Goal: Task Accomplishment & Management: Complete application form

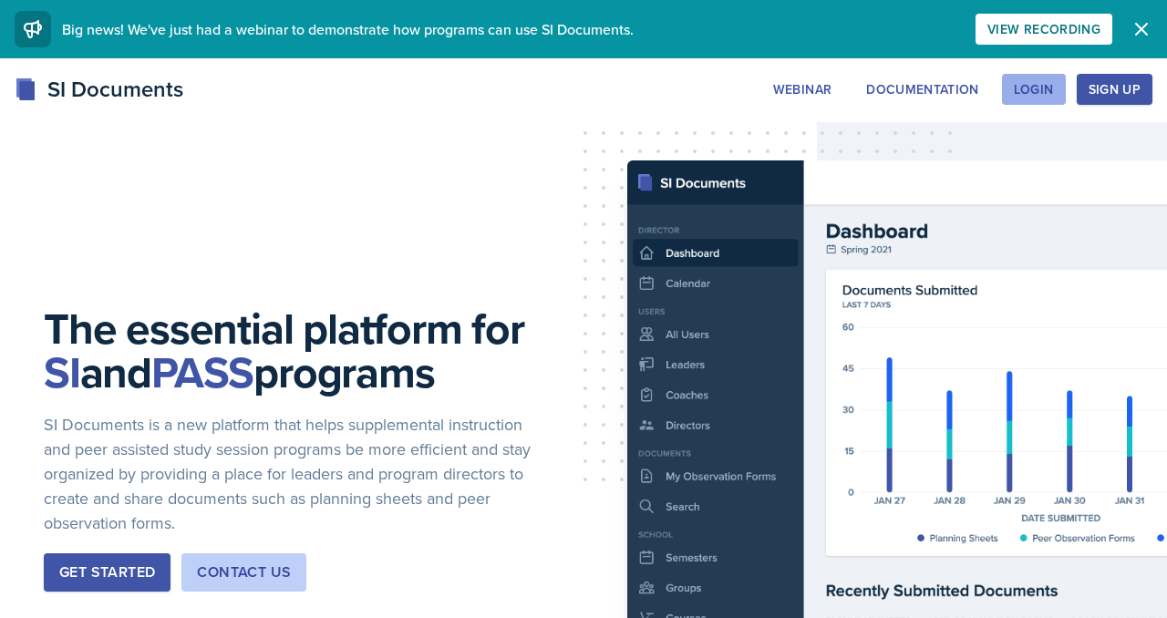
click at [1017, 97] on div "Login" at bounding box center [1034, 89] width 40 height 15
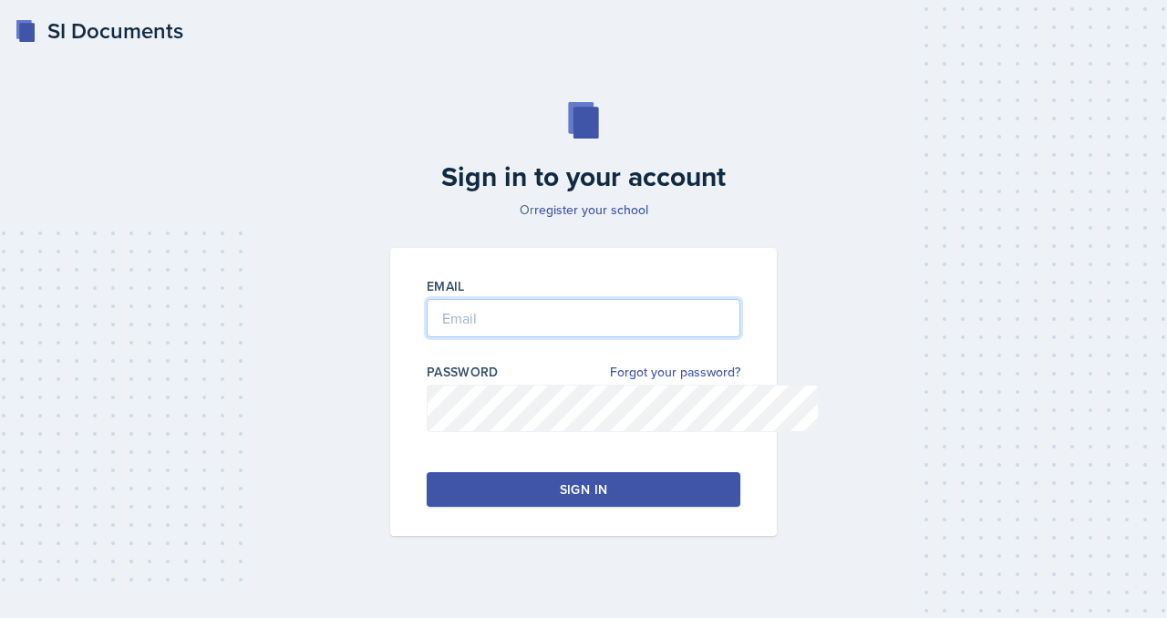
type input "[EMAIL_ADDRESS][DOMAIN_NAME]"
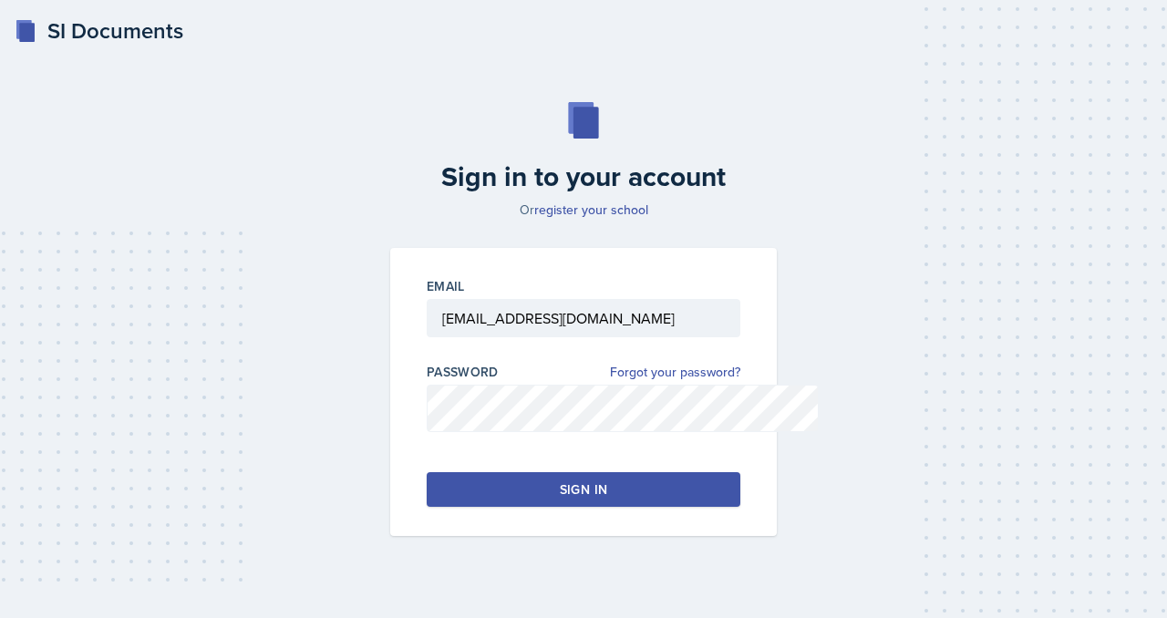
click at [576, 499] on div "Sign in" at bounding box center [583, 490] width 47 height 18
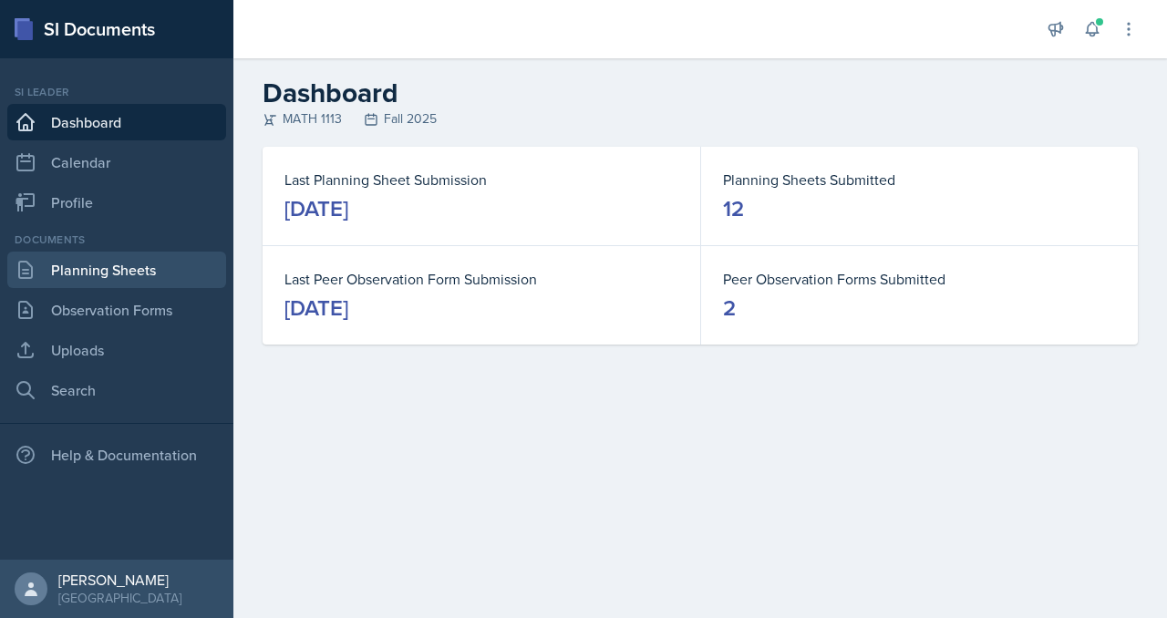
click at [119, 288] on link "Planning Sheets" at bounding box center [116, 270] width 219 height 36
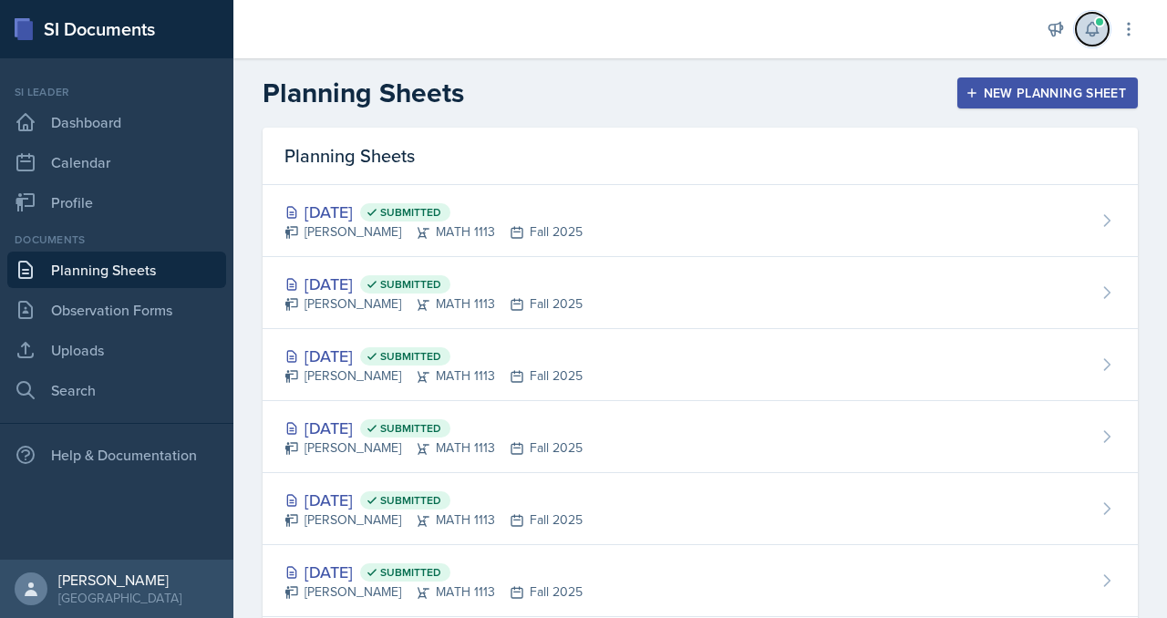
click at [1084, 37] on icon at bounding box center [1093, 29] width 18 height 18
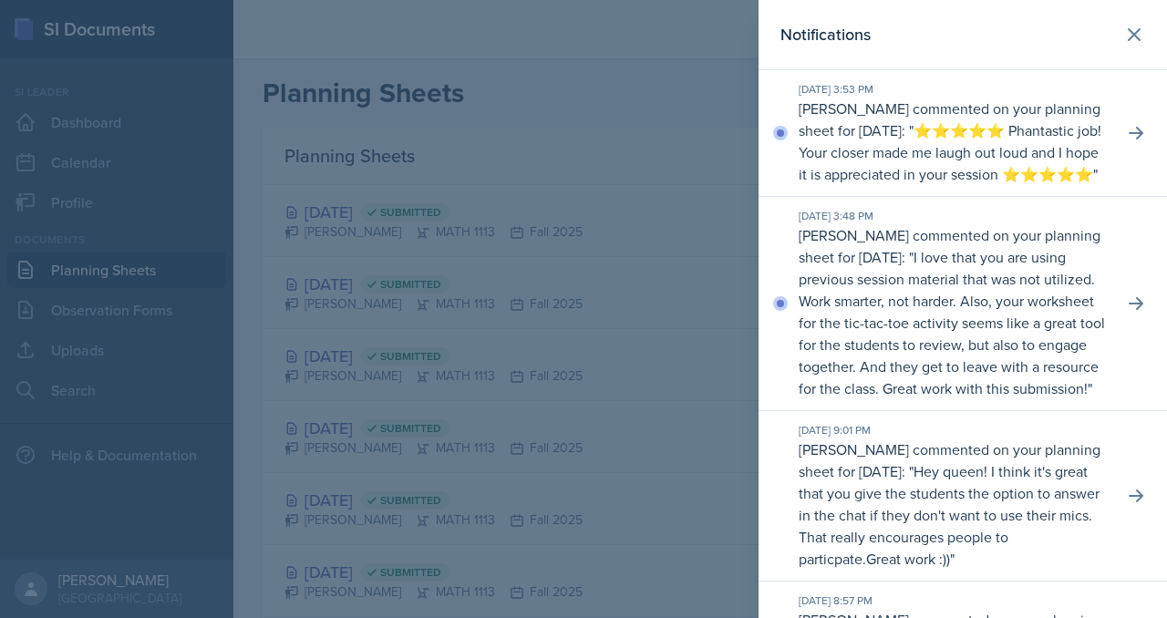
click at [1110, 402] on div "[DATE] 3:48 PM [PERSON_NAME] commented on your planning sheet for [DATE]: " I l…" at bounding box center [963, 304] width 409 height 214
click at [1127, 313] on icon at bounding box center [1136, 304] width 18 height 18
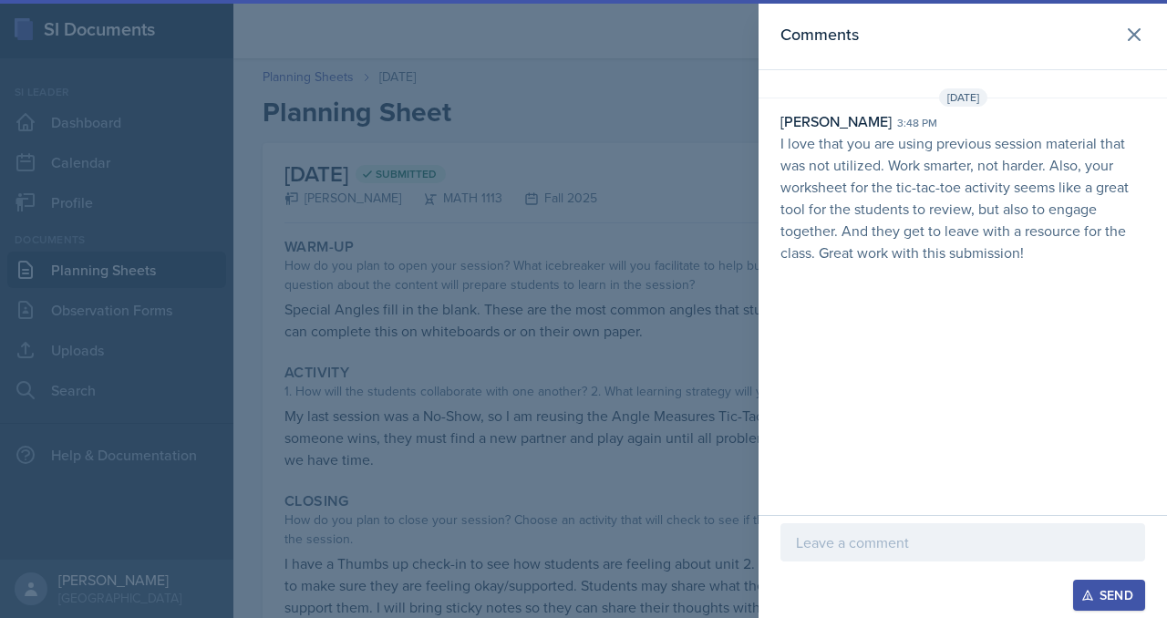
click at [796, 532] on p at bounding box center [963, 543] width 334 height 22
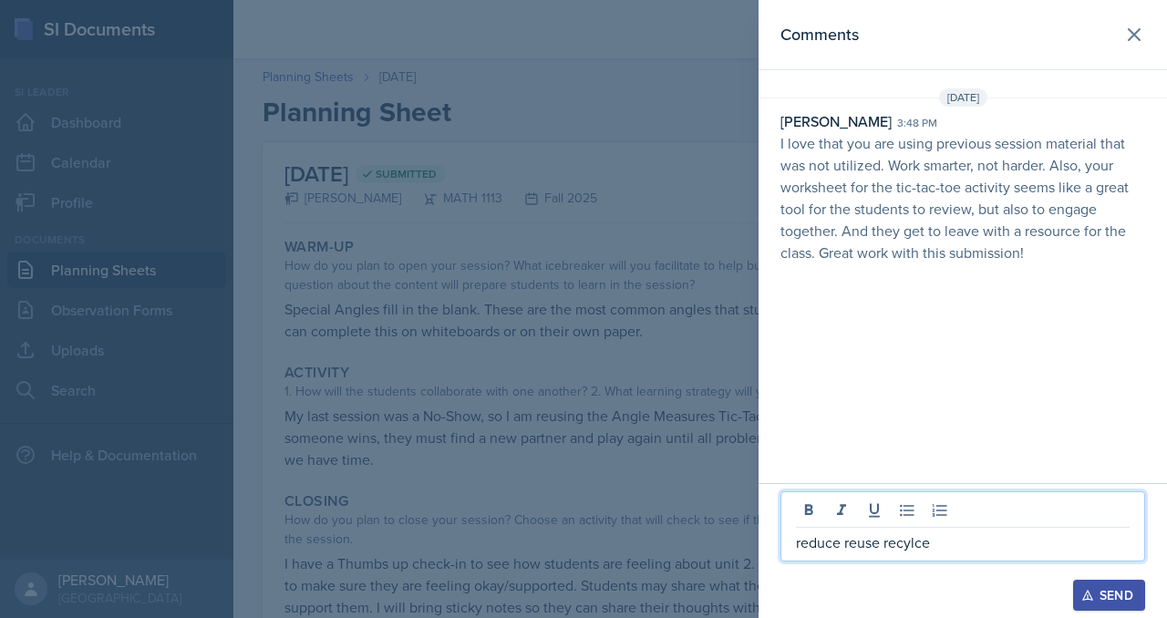
click at [1083, 592] on icon "button" at bounding box center [1088, 596] width 10 height 10
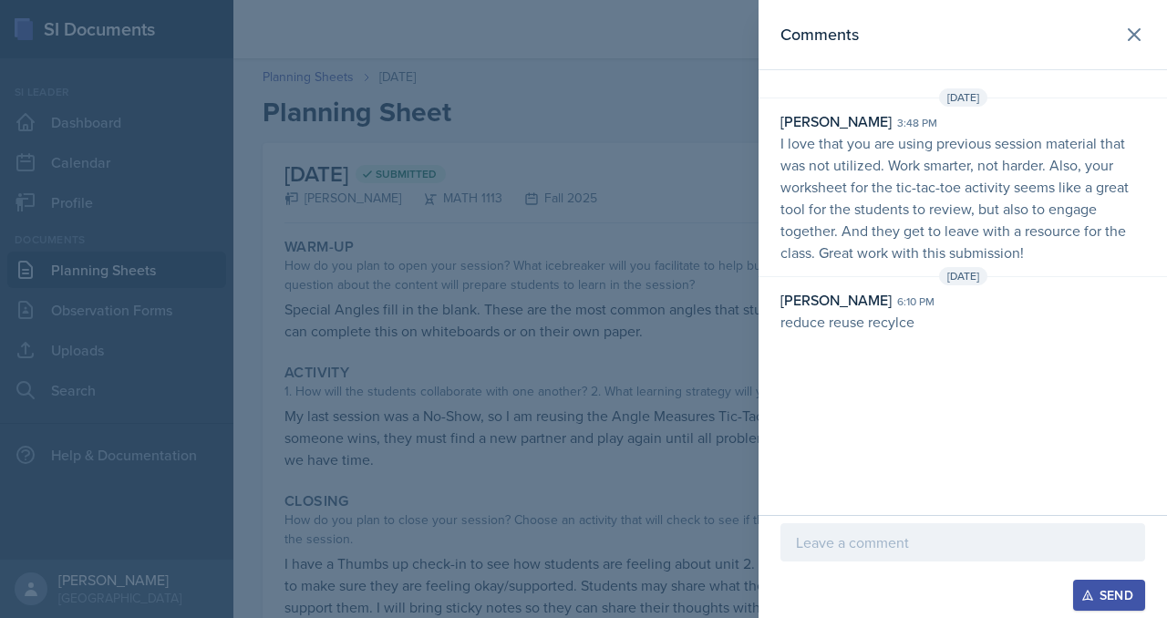
click at [818, 532] on p at bounding box center [963, 543] width 334 height 22
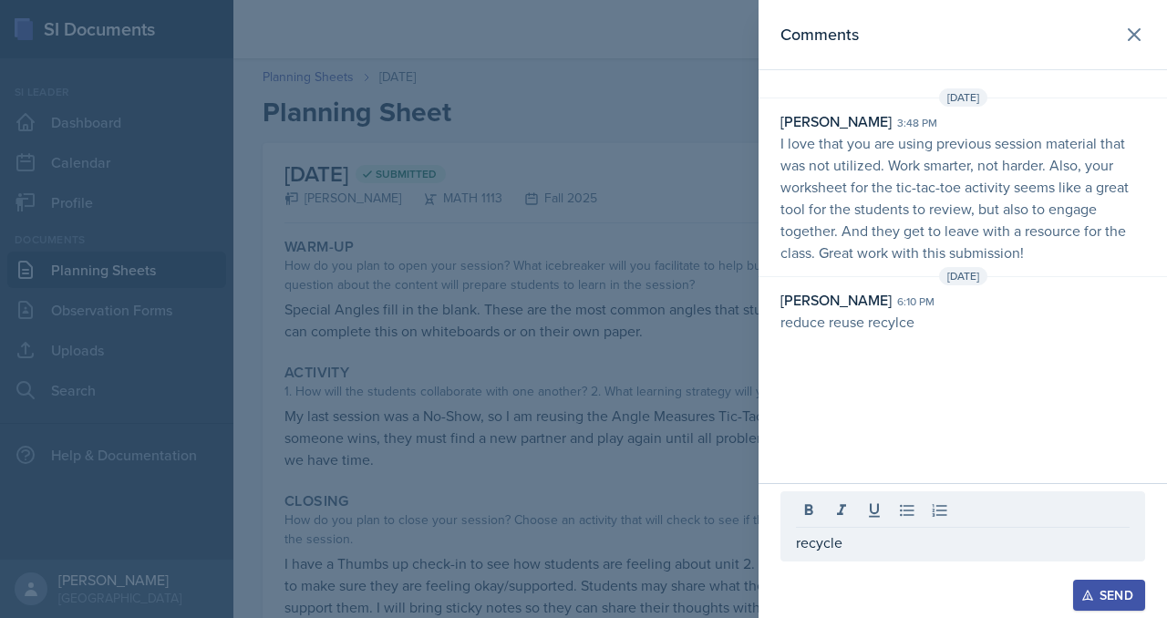
click at [1082, 592] on icon "button" at bounding box center [1088, 595] width 13 height 13
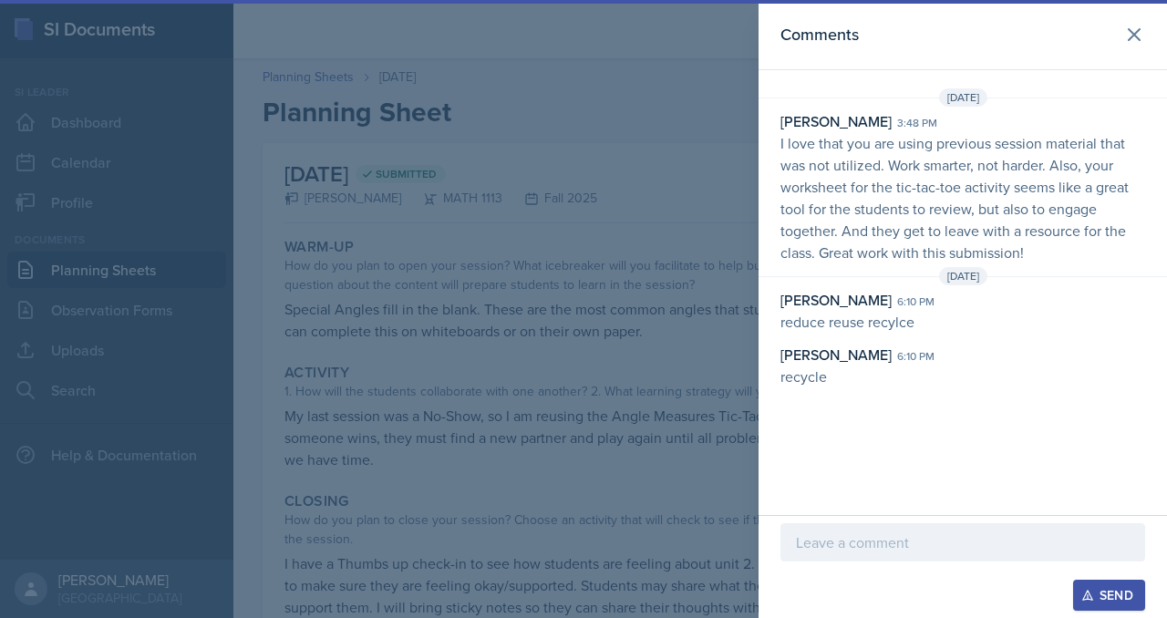
scroll to position [2, 0]
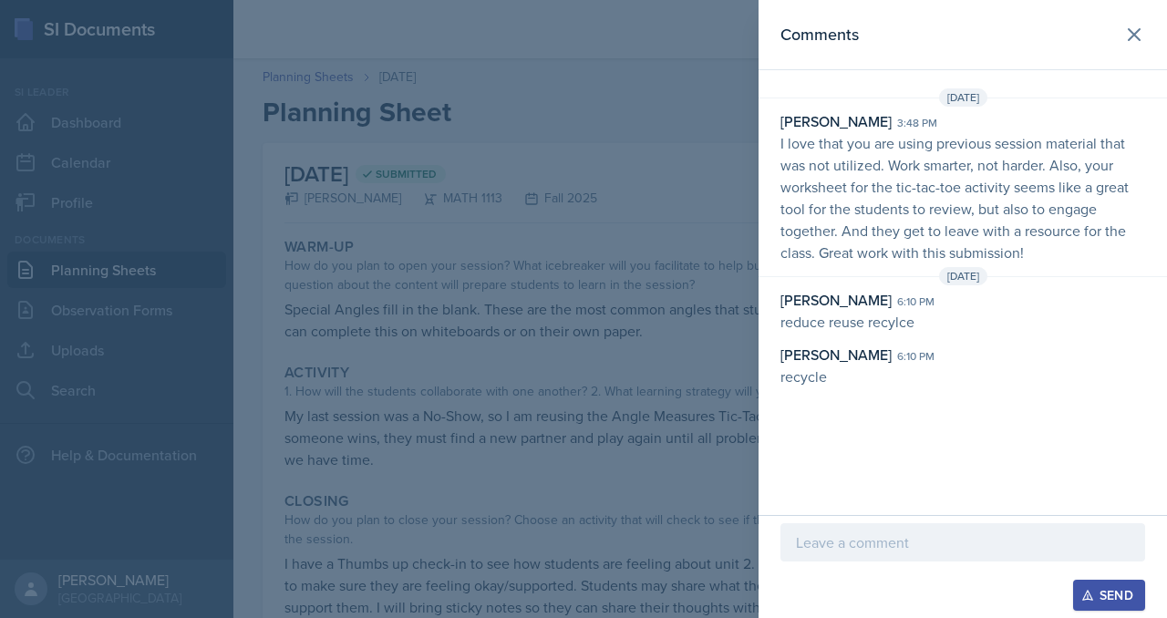
click at [1150, 52] on header "Comments" at bounding box center [963, 35] width 409 height 70
click at [1139, 46] on icon at bounding box center [1135, 35] width 22 height 22
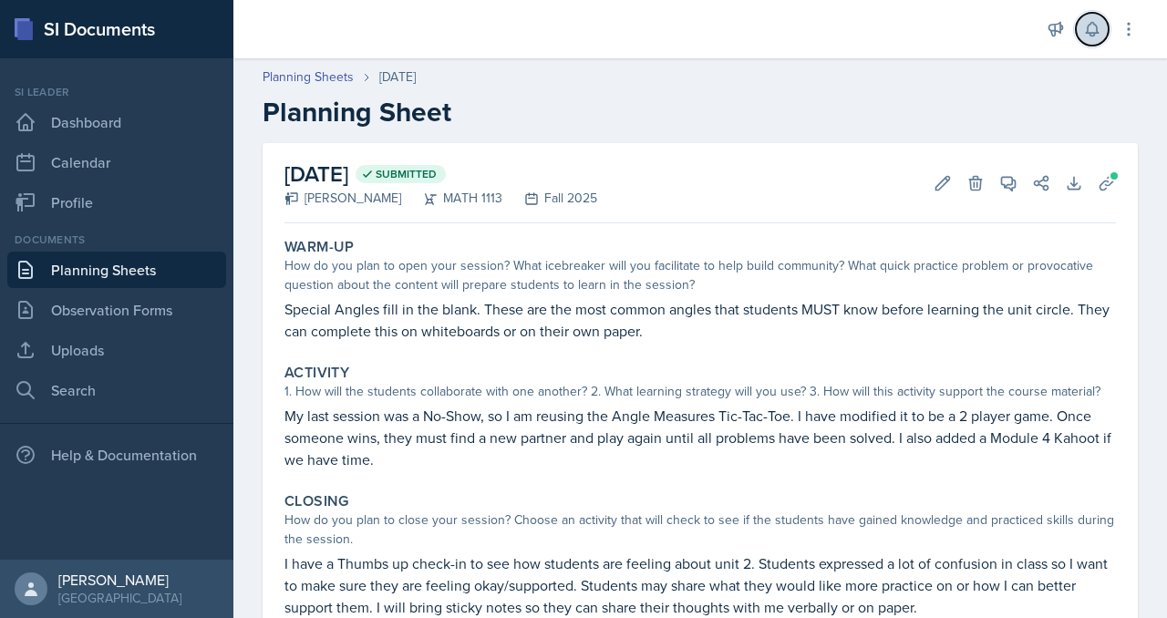
click at [1084, 38] on icon at bounding box center [1093, 29] width 18 height 18
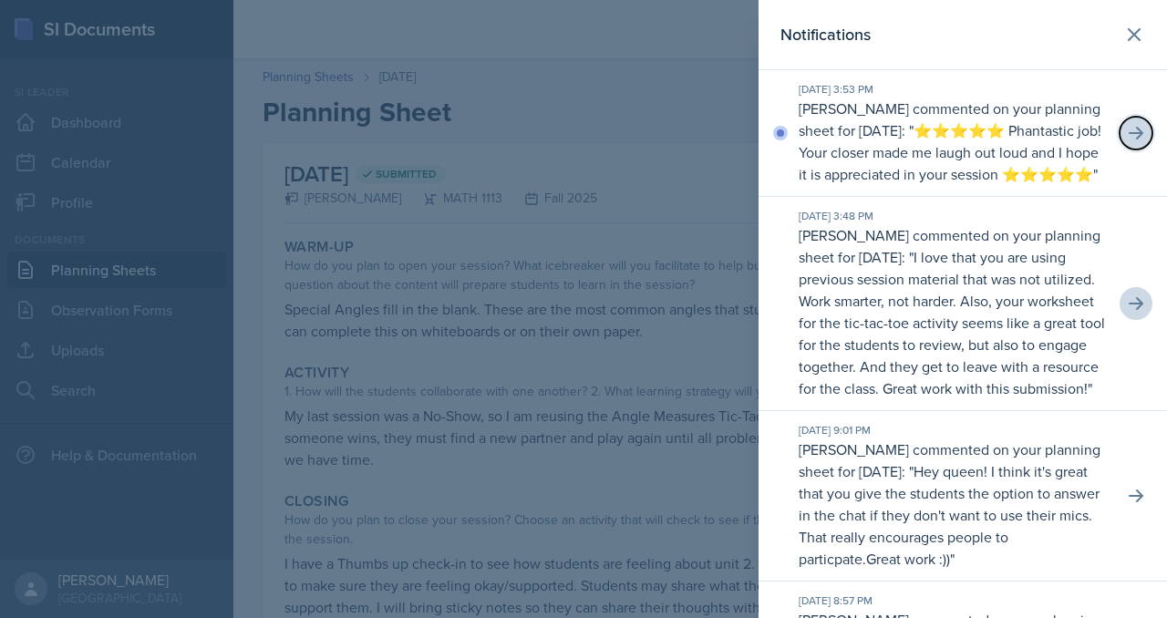
click at [1129, 142] on icon at bounding box center [1136, 133] width 18 height 18
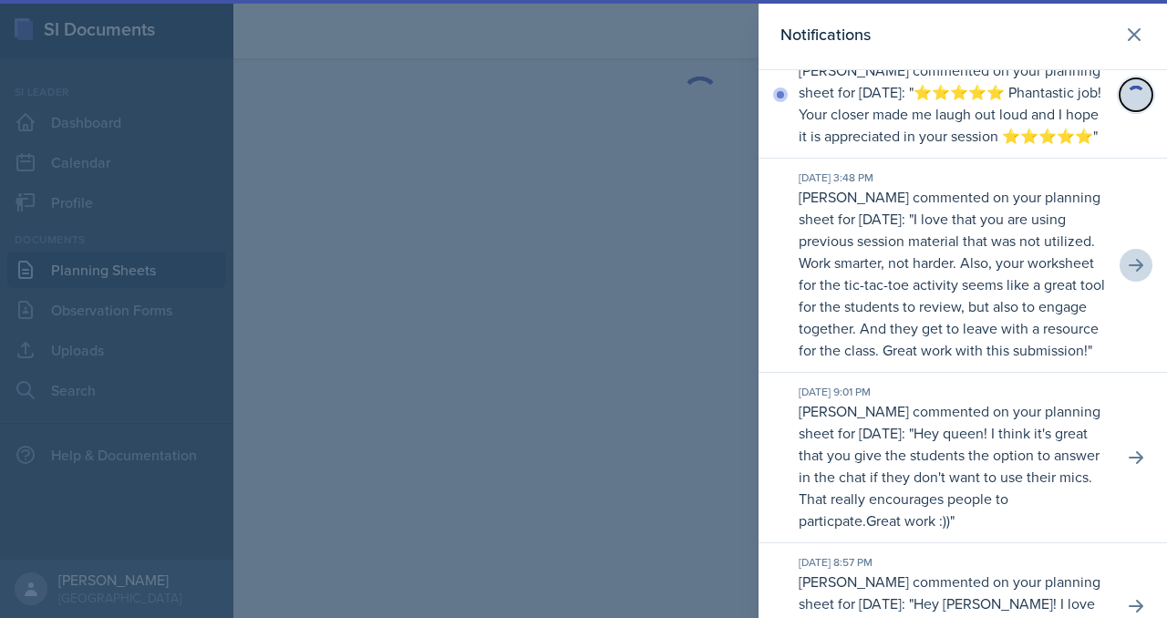
scroll to position [39, 0]
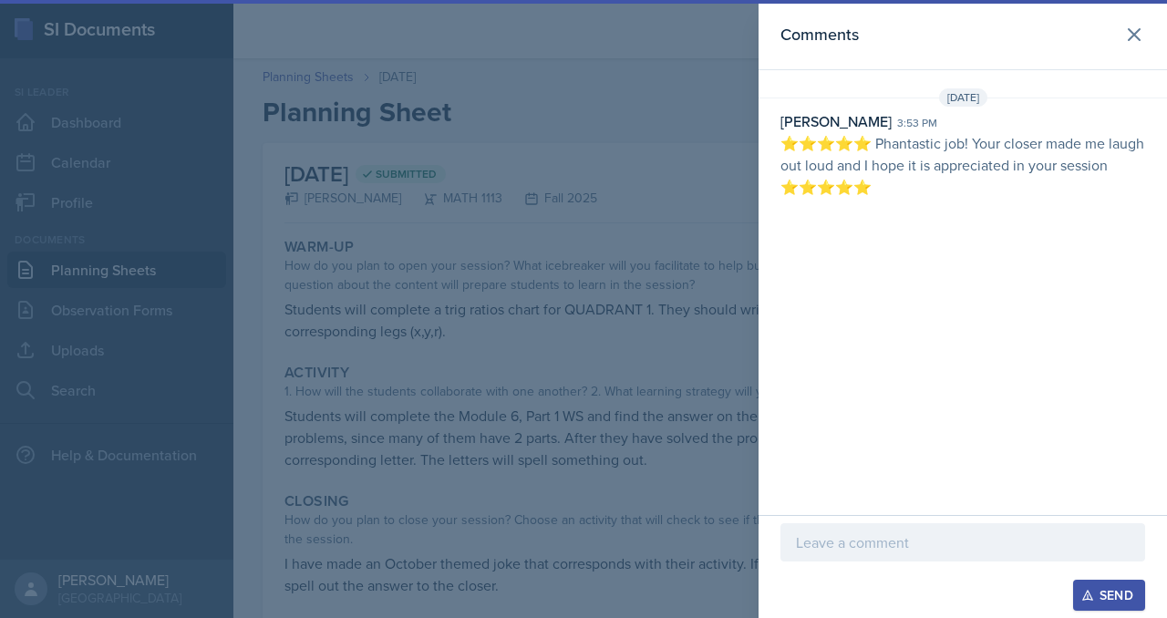
click at [796, 532] on p at bounding box center [963, 543] width 334 height 22
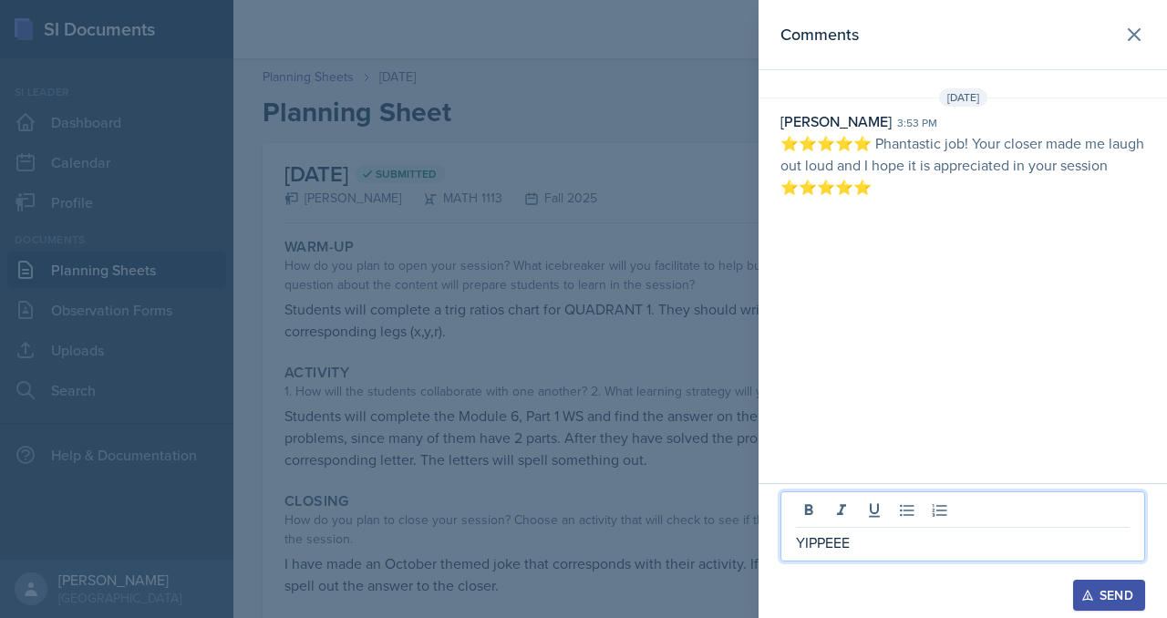
click at [1116, 588] on div "Send" at bounding box center [1109, 595] width 48 height 15
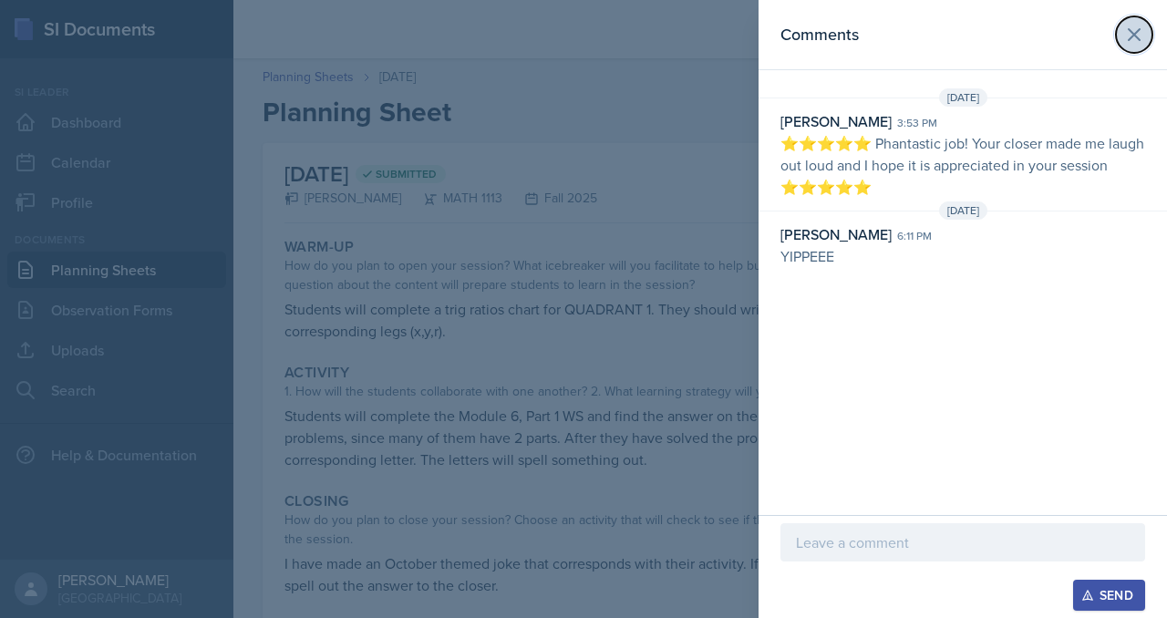
click at [1141, 52] on button at bounding box center [1134, 34] width 36 height 36
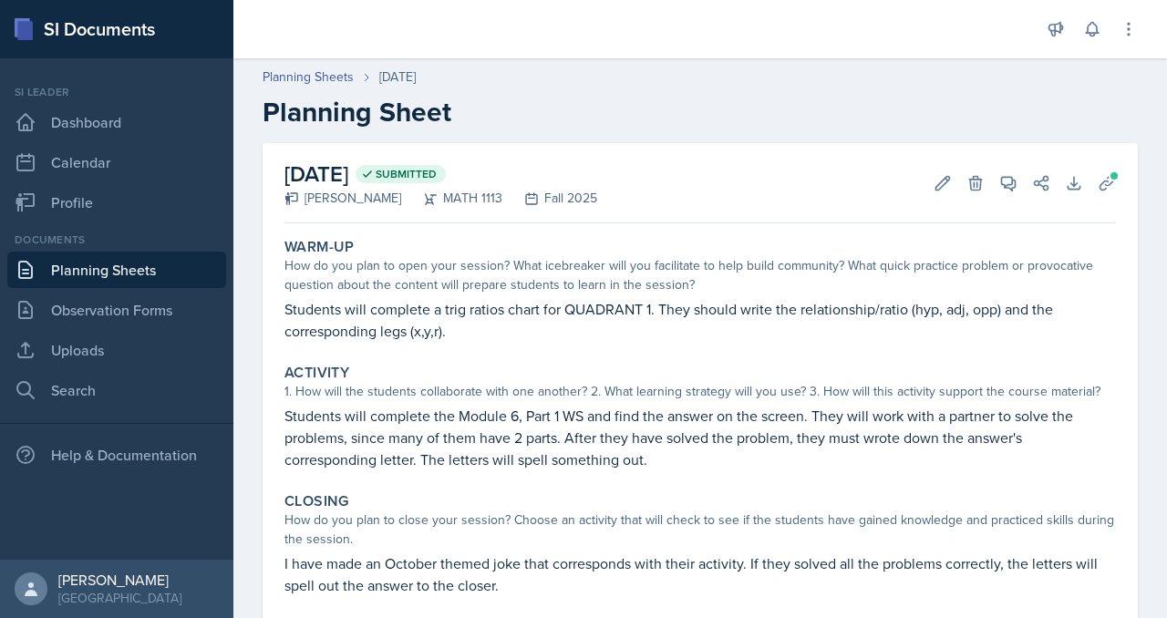
click at [100, 288] on link "Planning Sheets" at bounding box center [116, 270] width 219 height 36
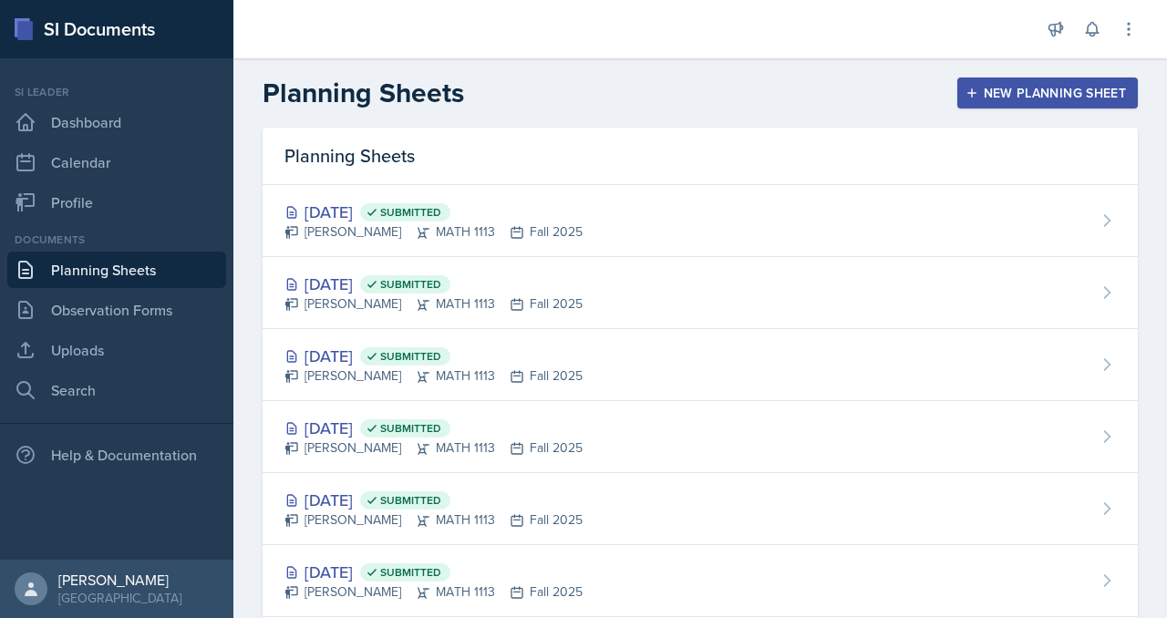
click at [1044, 109] on div "Planning Sheets New Planning Sheet" at bounding box center [700, 93] width 934 height 33
click at [1042, 109] on button "New Planning Sheet" at bounding box center [1048, 93] width 181 height 31
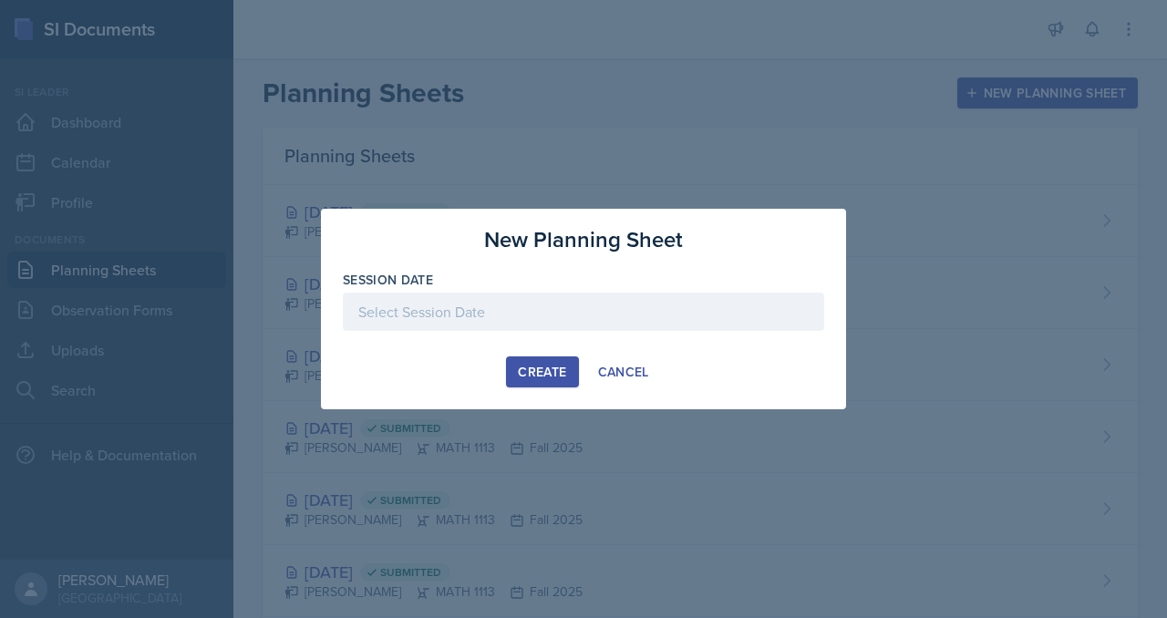
click at [472, 314] on div at bounding box center [584, 312] width 482 height 38
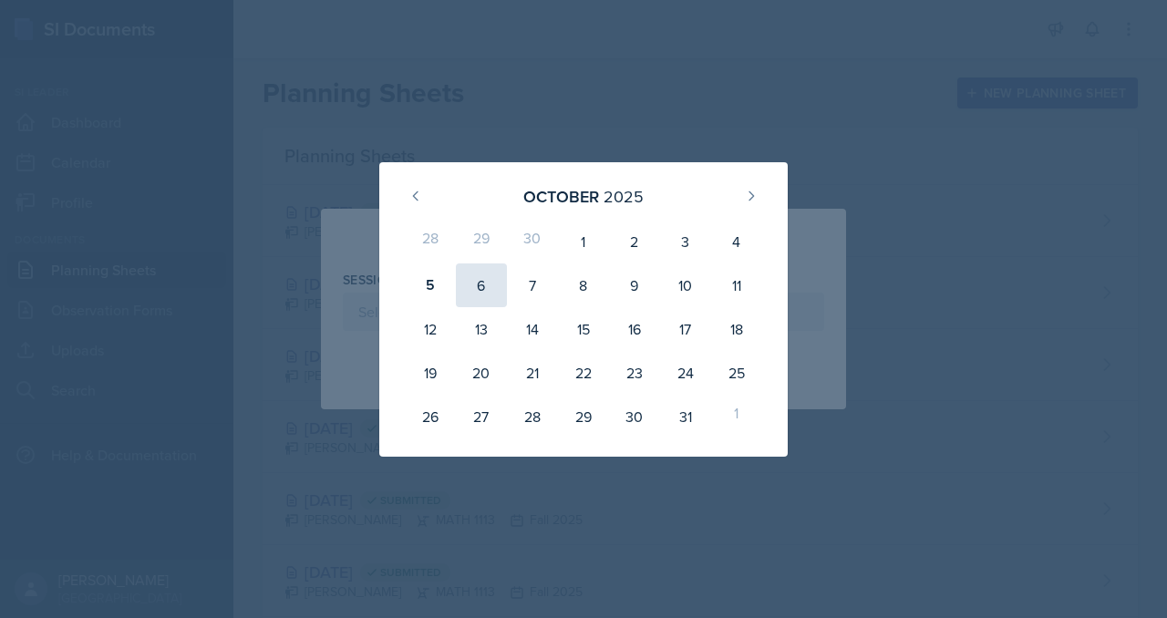
click at [456, 274] on div "6" at bounding box center [481, 286] width 51 height 44
type input "[DATE]"
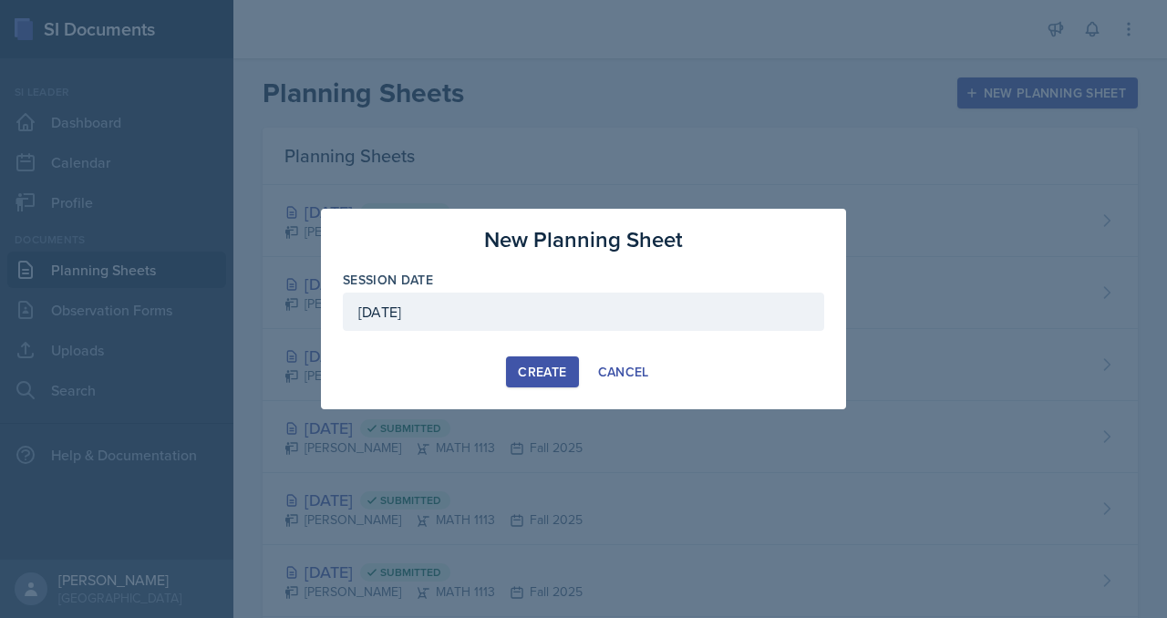
click at [555, 379] on div "Create" at bounding box center [542, 372] width 48 height 15
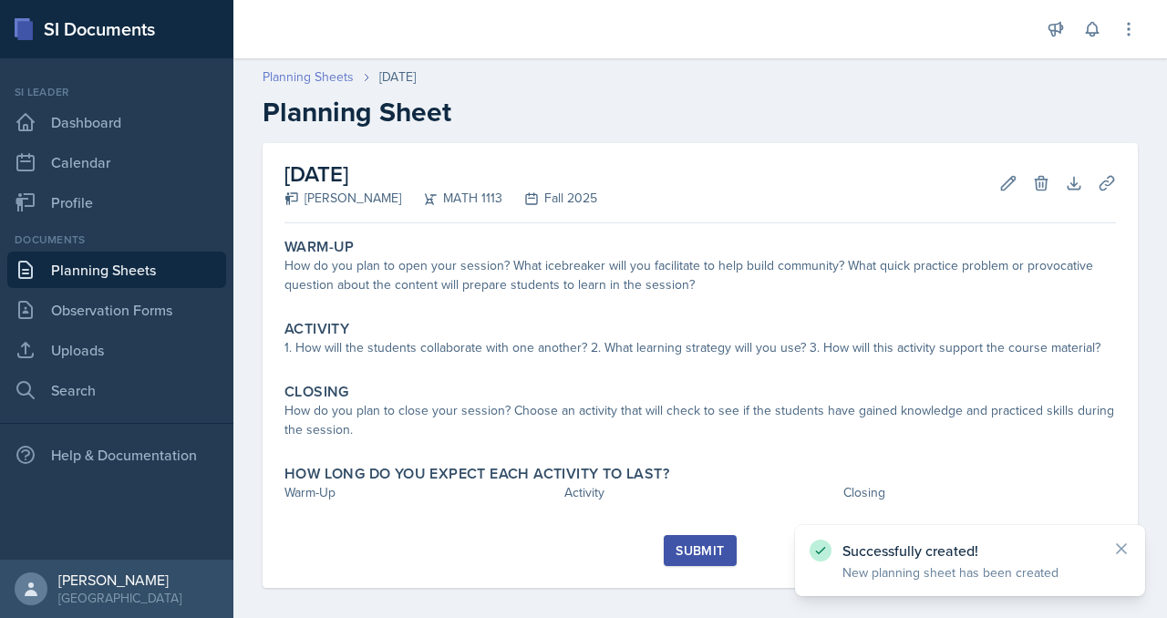
click at [347, 87] on link "Planning Sheets" at bounding box center [308, 76] width 91 height 19
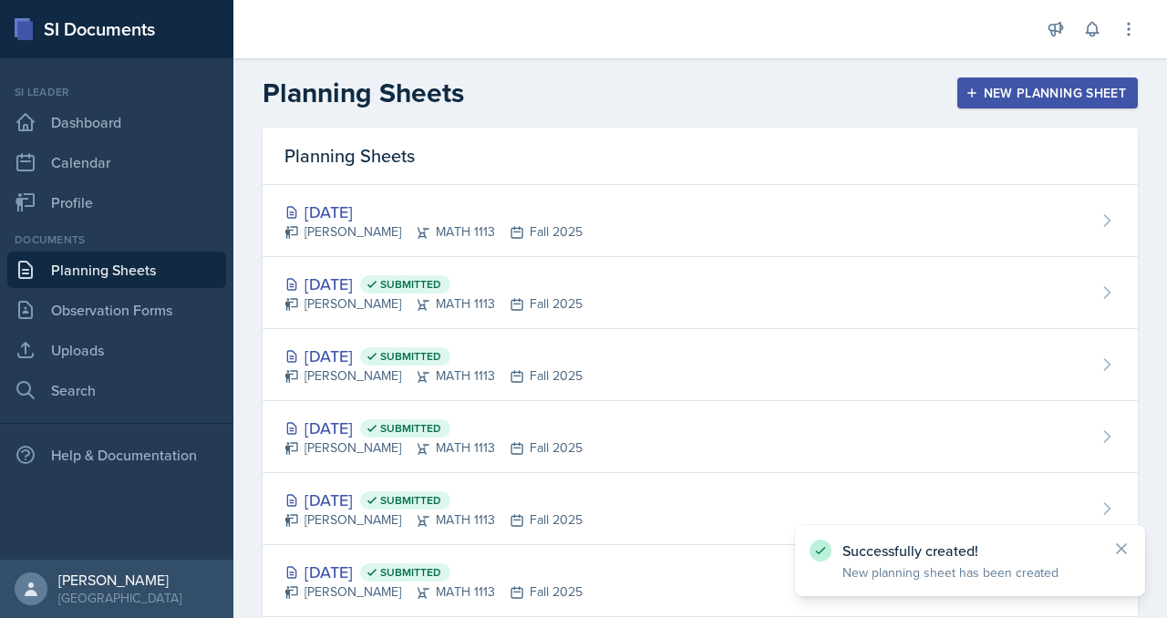
click at [1013, 100] on div "New Planning Sheet" at bounding box center [1048, 93] width 157 height 15
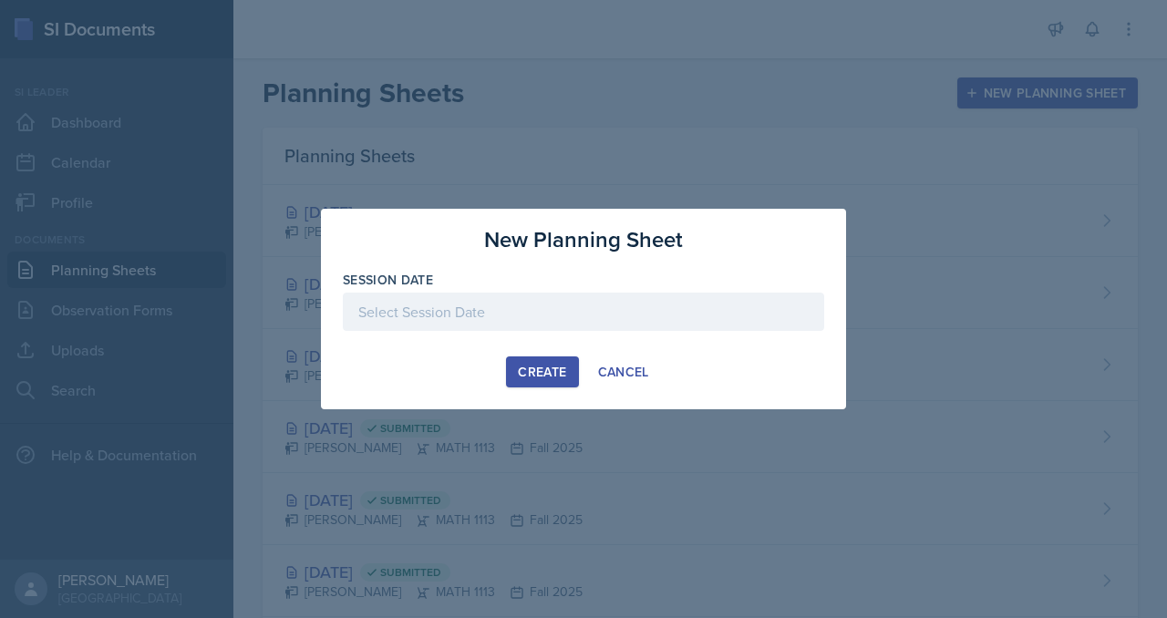
click at [555, 314] on div at bounding box center [584, 312] width 482 height 38
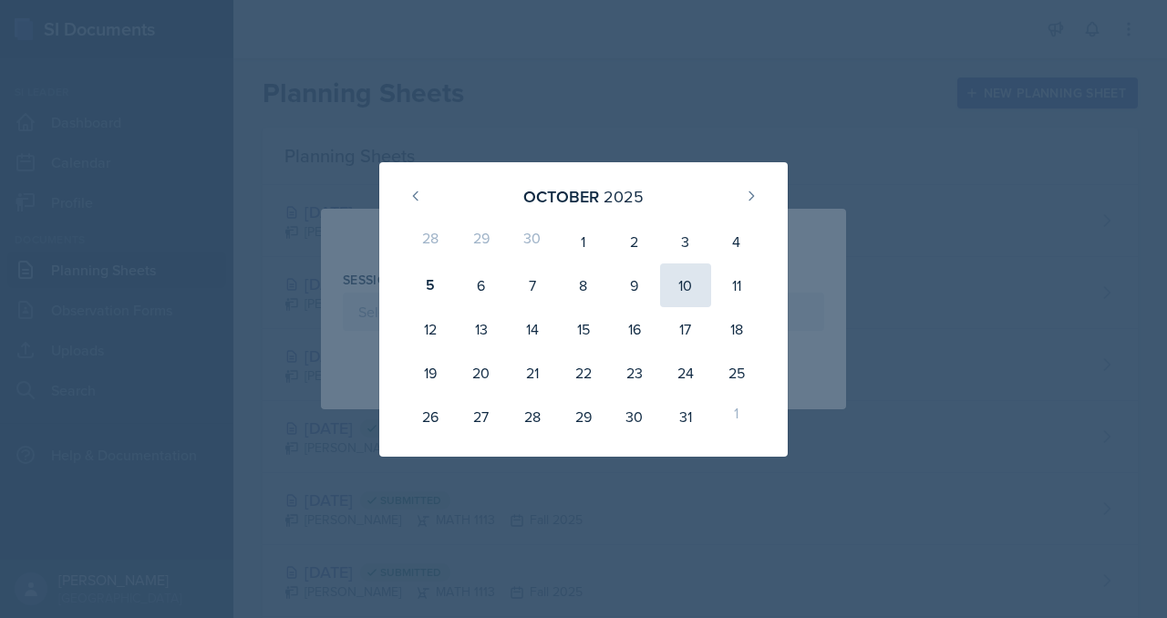
click at [711, 280] on div "10" at bounding box center [685, 286] width 51 height 44
type input "[DATE]"
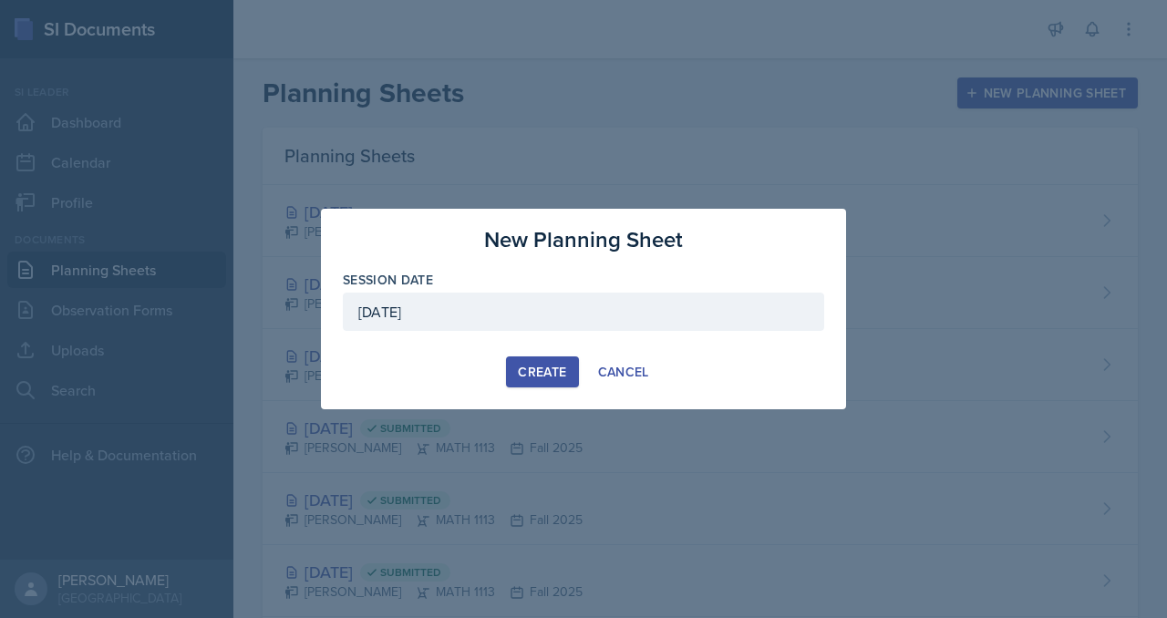
click at [506, 374] on button "Create" at bounding box center [542, 372] width 72 height 31
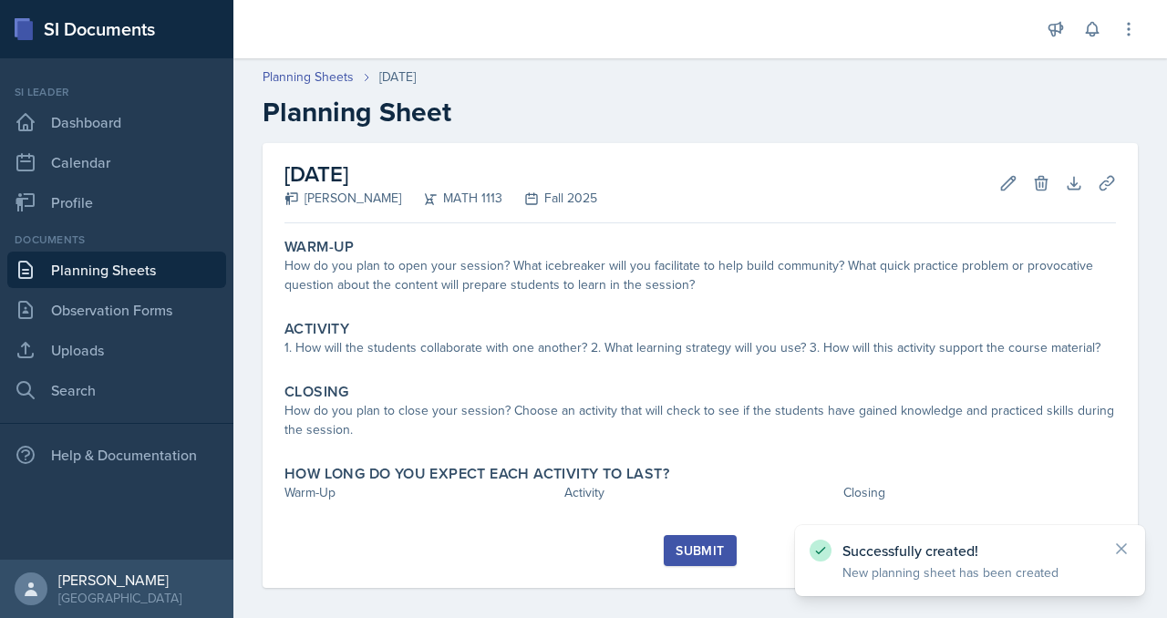
scroll to position [219, 0]
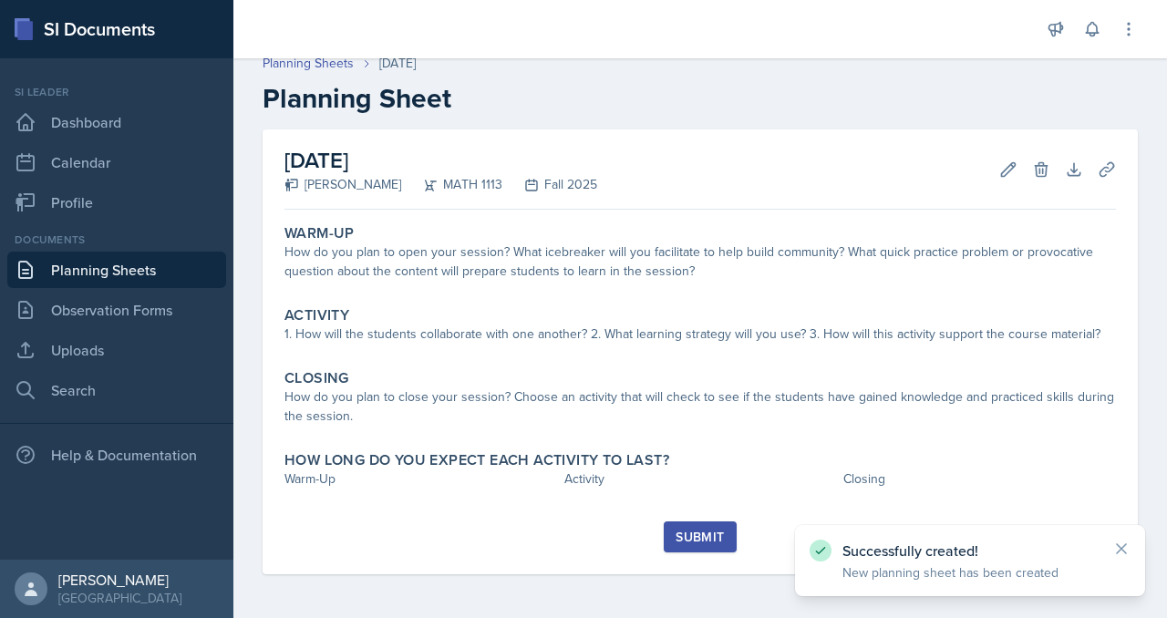
click at [99, 288] on link "Planning Sheets" at bounding box center [116, 270] width 219 height 36
